Goal: Contribute content

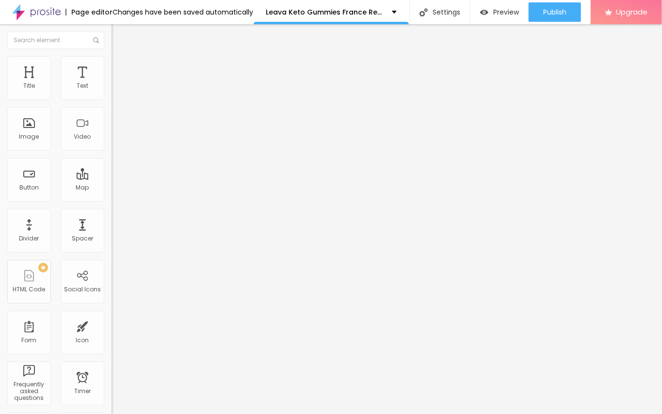
click at [112, 83] on span "Add image" at bounding box center [132, 79] width 40 height 8
click at [119, 38] on div "Edit Image" at bounding box center [144, 36] width 51 height 8
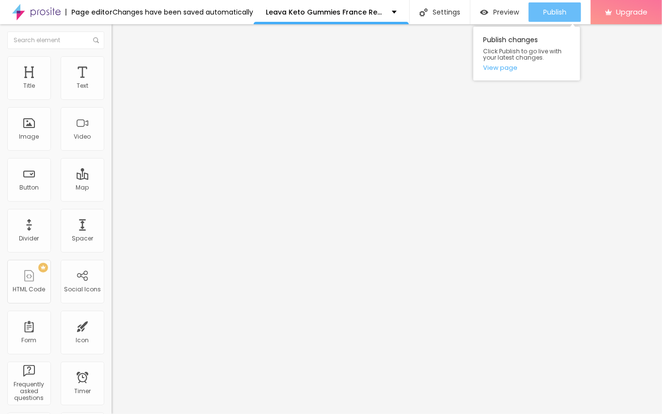
click at [556, 8] on span "Publish" at bounding box center [554, 12] width 23 height 8
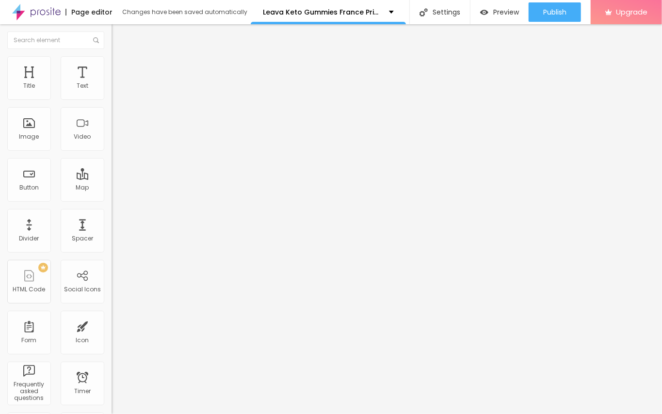
click at [119, 35] on div "Edit Title" at bounding box center [141, 36] width 44 height 8
click at [112, 83] on span "Add image" at bounding box center [132, 79] width 40 height 8
click at [119, 37] on img "button" at bounding box center [123, 36] width 8 height 8
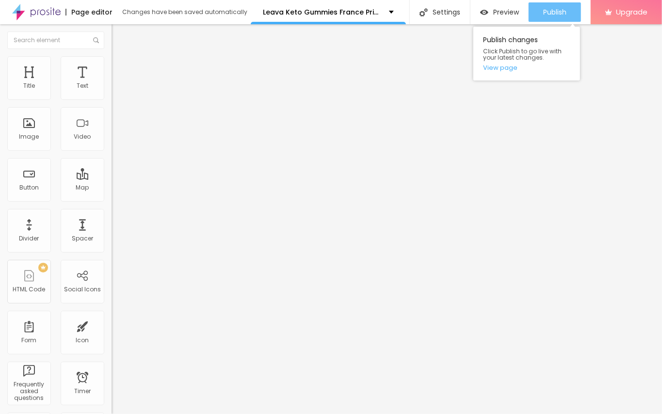
click at [557, 14] on span "Publish" at bounding box center [554, 12] width 23 height 8
